Goal: Task Accomplishment & Management: Manage account settings

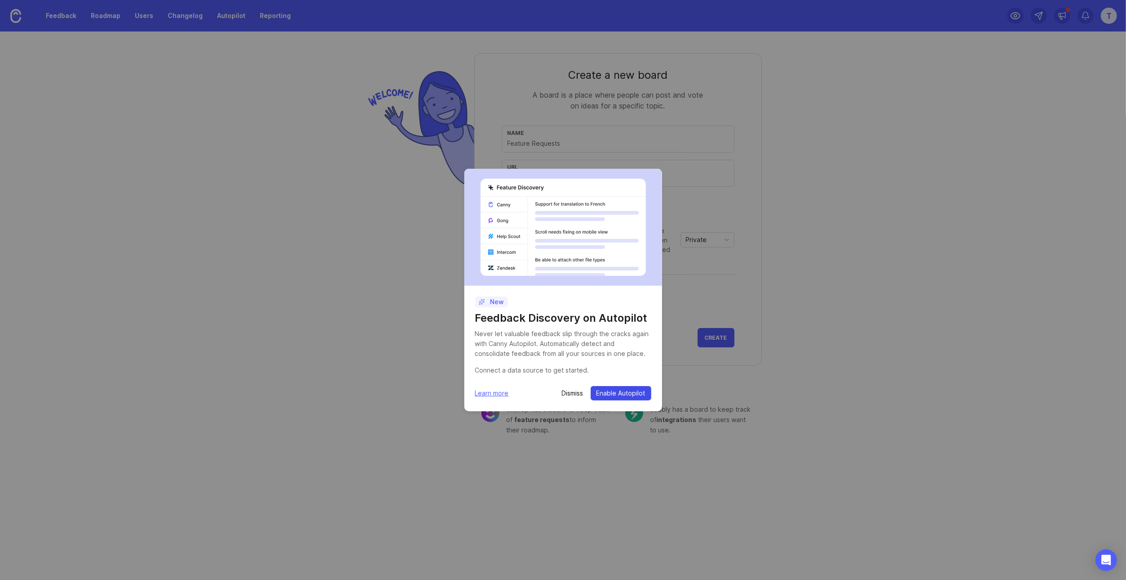
click at [608, 392] on span "Enable Autopilot" at bounding box center [621, 393] width 49 height 9
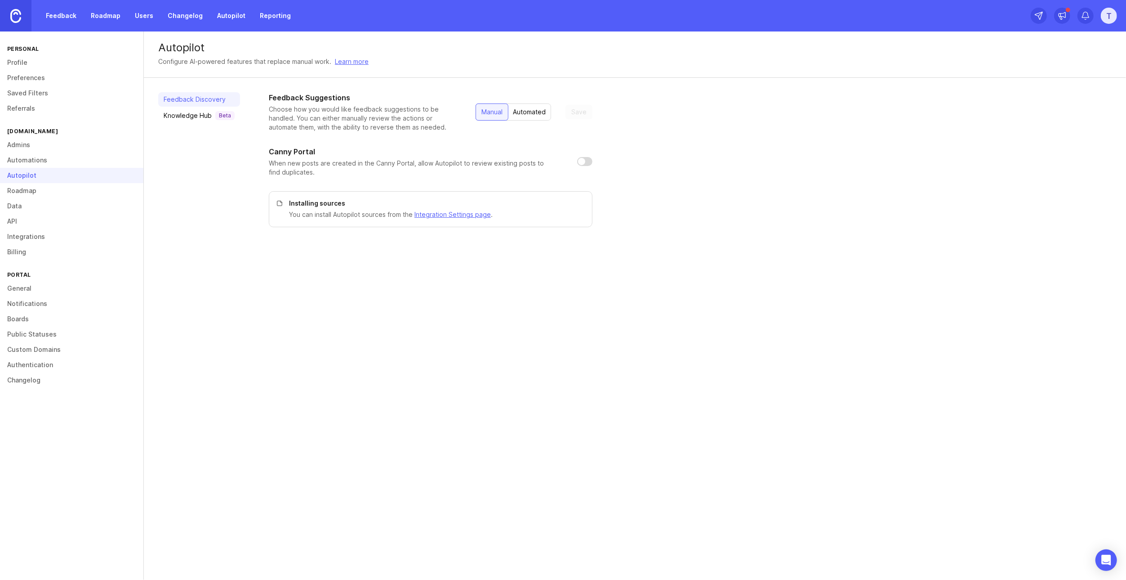
click at [520, 110] on div "Automated" at bounding box center [530, 112] width 44 height 16
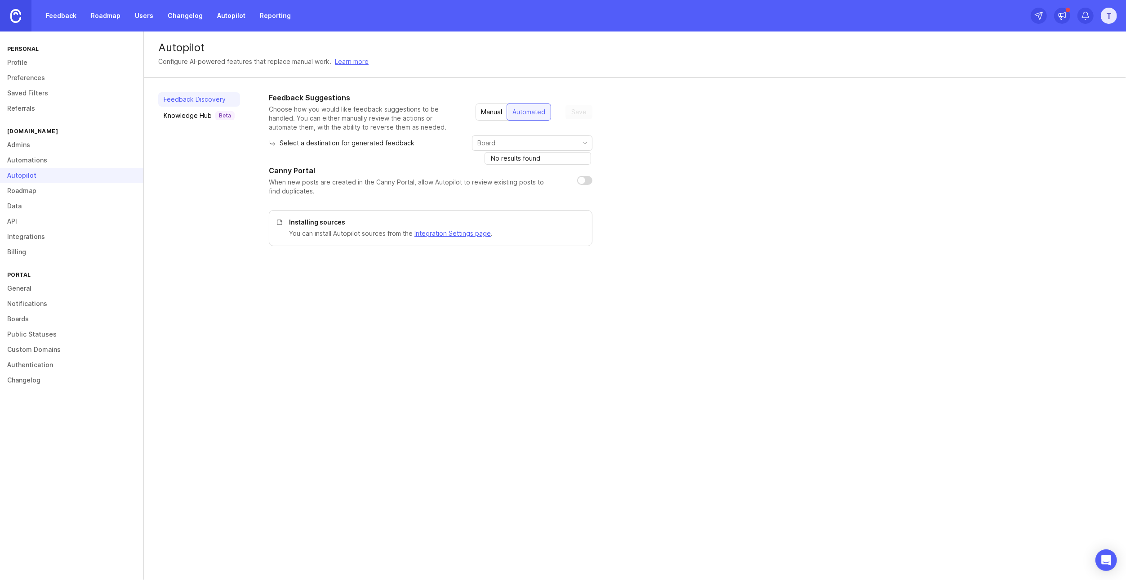
click at [522, 145] on input "toggle menu" at bounding box center [527, 143] width 99 height 10
click at [645, 145] on div "Feedback Suggestions Choose how you would like feedback suggestions to be handl…" at bounding box center [690, 169] width 843 height 154
click at [581, 181] on input "checkbox" at bounding box center [584, 180] width 15 height 9
checkbox input "true"
